Goal: Find contact information

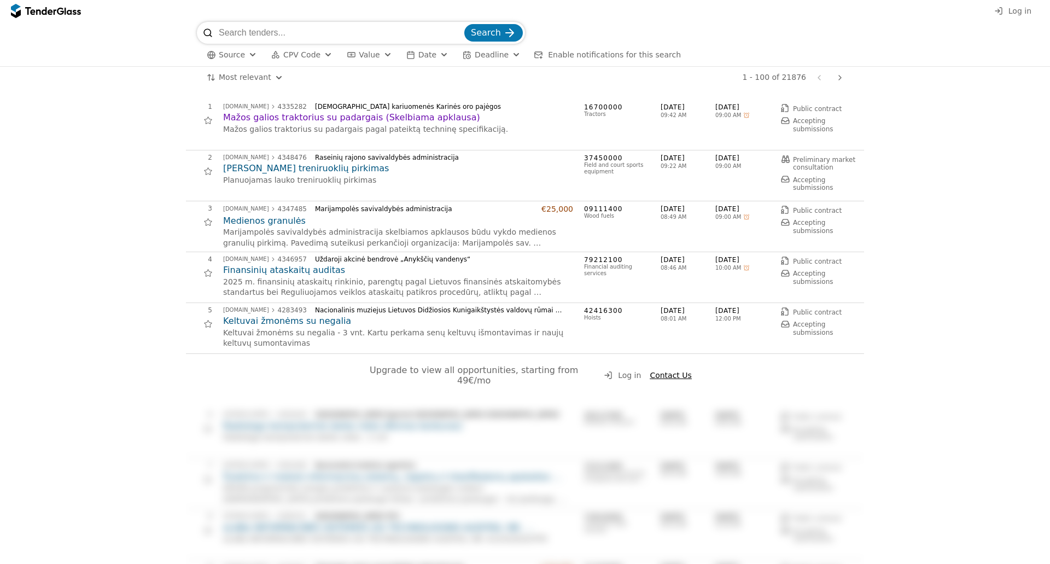
click at [355, 115] on h2 "Mažos galios traktorius su padargais (Skelbiama apklausa)" at bounding box center [398, 118] width 350 height 12
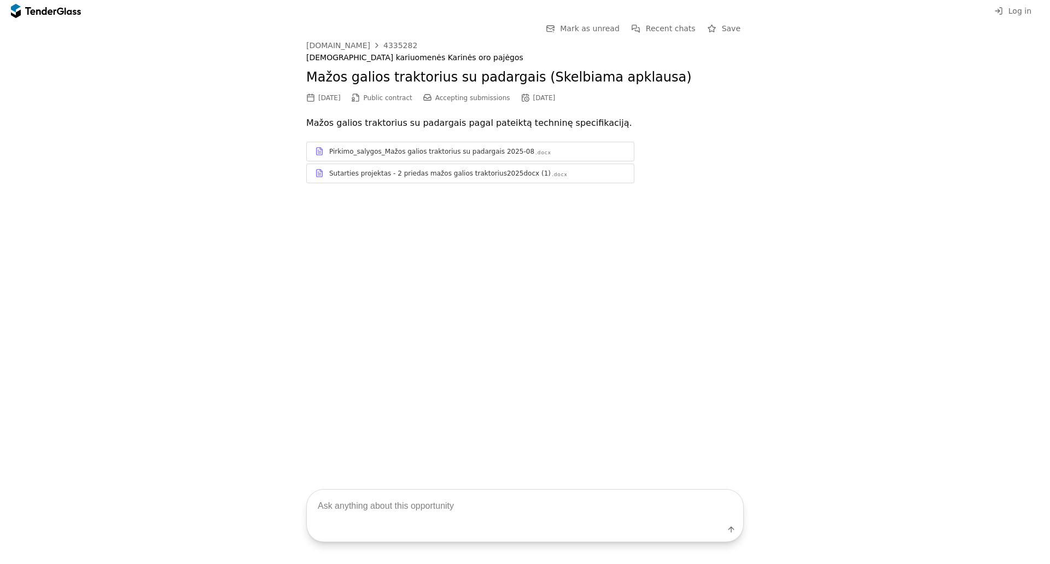
click at [440, 101] on div "Accepting submissions" at bounding box center [466, 98] width 87 height 12
click at [450, 97] on span "Accepting submissions" at bounding box center [473, 98] width 75 height 8
click at [346, 80] on h2 "Mažos galios traktorius su padargais (Skelbiama apklausa)" at bounding box center [525, 77] width 438 height 19
click at [399, 53] on div "[DEMOGRAPHIC_DATA] kariuomenės Karinės oro pajėgos" at bounding box center [525, 57] width 438 height 9
click at [365, 45] on div at bounding box center [377, 45] width 26 height 28
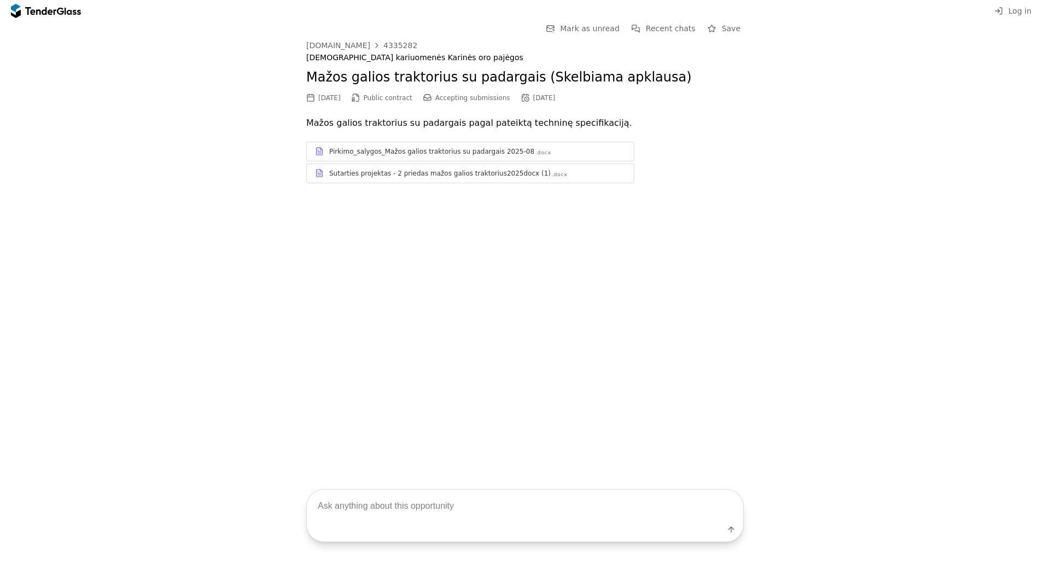
click at [697, 265] on div "Go Back Mark as unread Recent chats Save [DOMAIN_NAME] 4335282 [DEMOGRAPHIC_DAT…" at bounding box center [525, 244] width 1050 height 445
click at [351, 59] on div "[DEMOGRAPHIC_DATA] kariuomenės Karinės oro pajėgos" at bounding box center [525, 57] width 438 height 9
drag, startPoint x: 304, startPoint y: 45, endPoint x: 310, endPoint y: 44, distance: 6.0
click at [310, 44] on div "Go Back Mark as unread Recent chats Save [DOMAIN_NAME] 4335282 [DEMOGRAPHIC_DAT…" at bounding box center [525, 111] width 1040 height 178
click at [291, 55] on div "Go Back Mark as unread Recent chats Save [DOMAIN_NAME] 4335282 [DEMOGRAPHIC_DAT…" at bounding box center [525, 111] width 1040 height 178
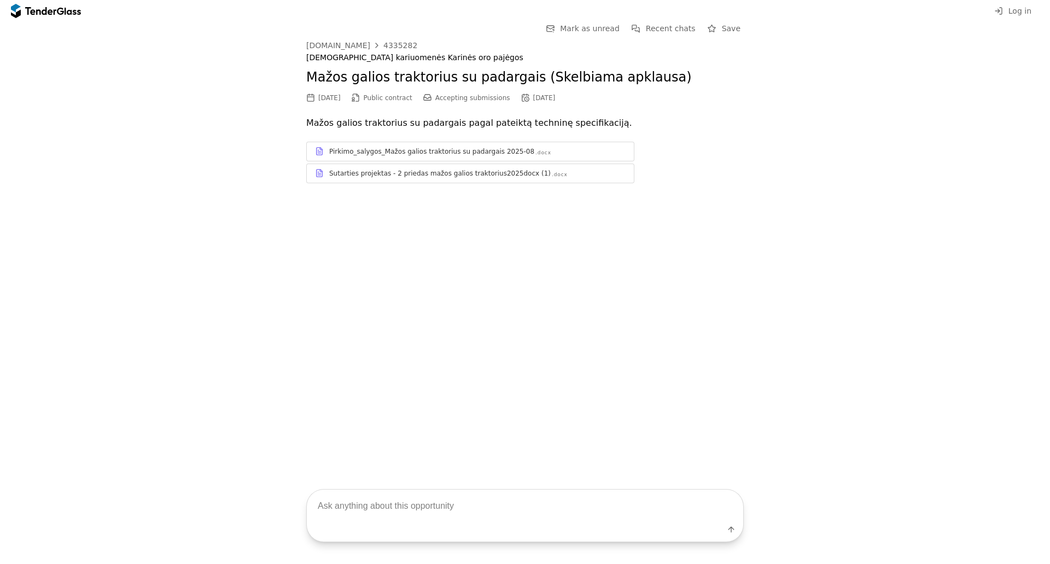
click at [305, 45] on div "Go Back Mark as unread Recent chats Save [DOMAIN_NAME] 4335282 [DEMOGRAPHIC_DAT…" at bounding box center [525, 111] width 1040 height 178
